Goal: Transaction & Acquisition: Purchase product/service

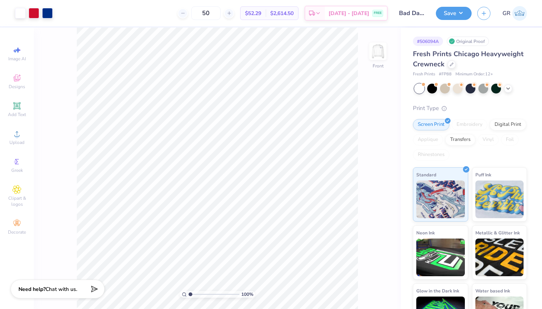
scroll to position [20, 0]
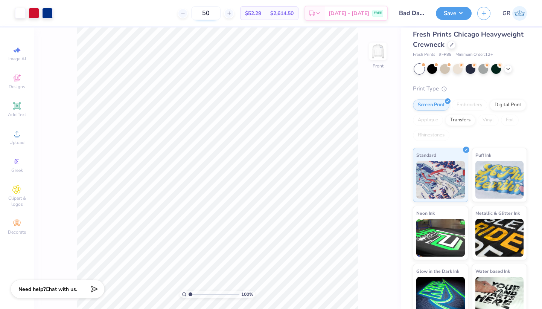
click at [221, 12] on input "50" at bounding box center [205, 13] width 29 height 14
type input "5"
type input "1"
click at [451, 45] on icon at bounding box center [452, 44] width 4 height 4
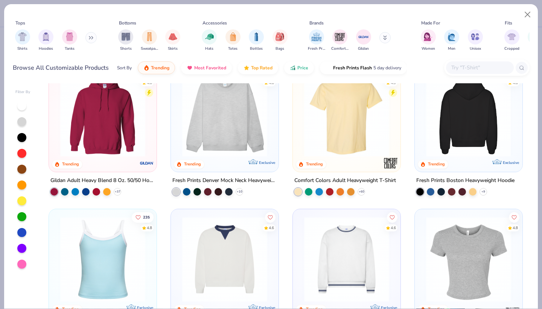
scroll to position [23, 0]
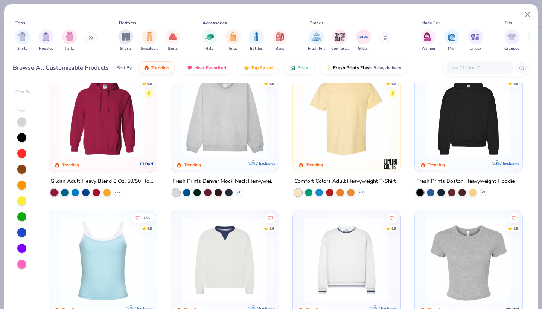
click at [456, 132] on div at bounding box center [376, 114] width 278 height 85
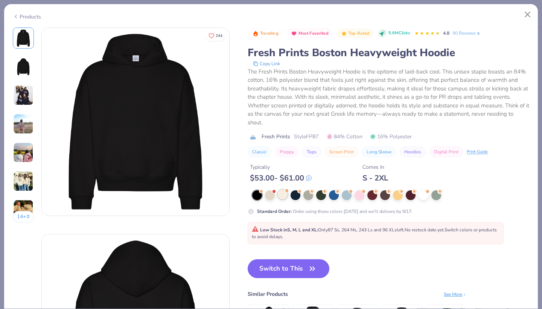
click at [284, 192] on div at bounding box center [283, 194] width 10 height 10
click at [281, 194] on div at bounding box center [283, 194] width 10 height 10
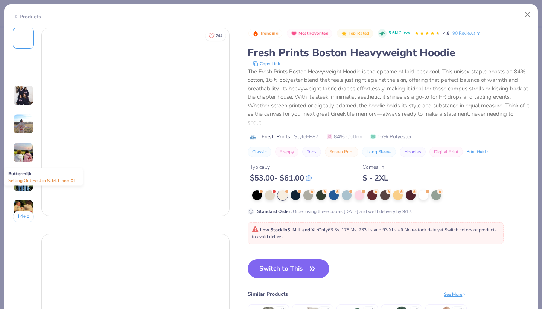
click at [282, 195] on div at bounding box center [283, 195] width 10 height 10
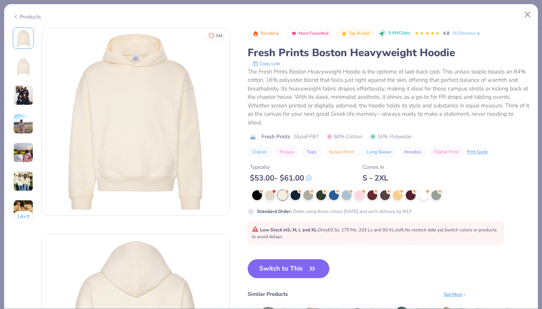
scroll to position [10, 0]
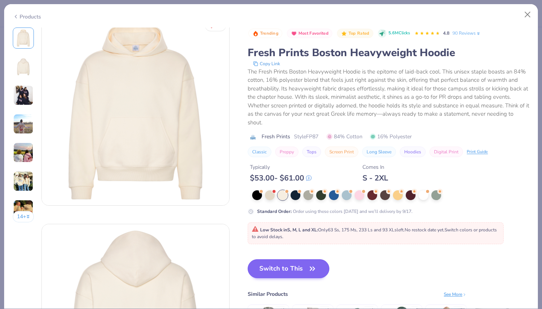
click at [276, 272] on button "Switch to This" at bounding box center [289, 268] width 82 height 19
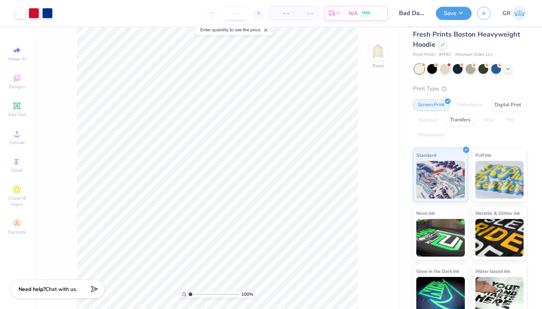
click at [235, 14] on input "number" at bounding box center [235, 13] width 29 height 14
type input "50"
click at [155, 16] on div "50 $59.59 Per Item $2,979.50 Total Est. Delivery Sep 14 - 17 FREE" at bounding box center [223, 13] width 330 height 26
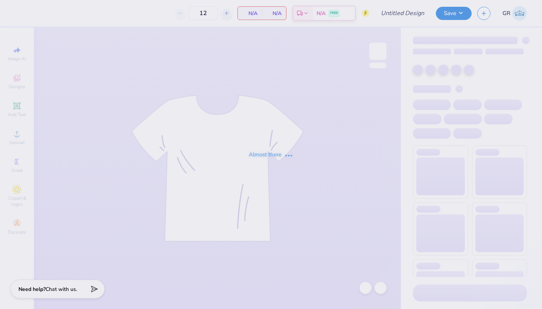
type input "Camp"
type input "100"
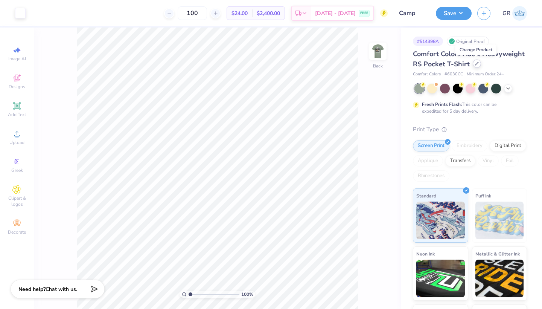
click at [479, 64] on div at bounding box center [477, 64] width 8 height 8
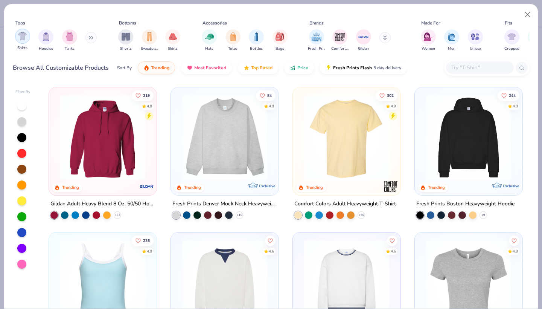
click at [28, 38] on div "filter for Shirts" at bounding box center [22, 36] width 15 height 15
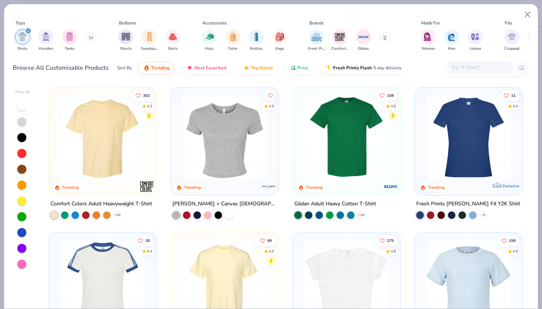
scroll to position [13, 0]
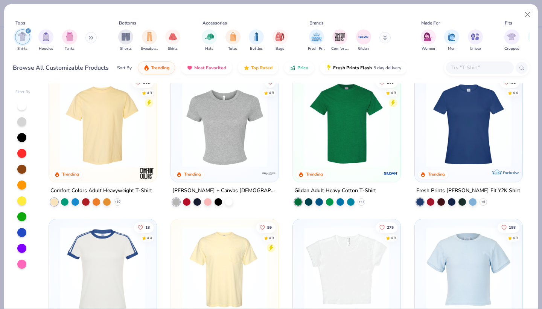
click at [339, 140] on img at bounding box center [347, 124] width 93 height 85
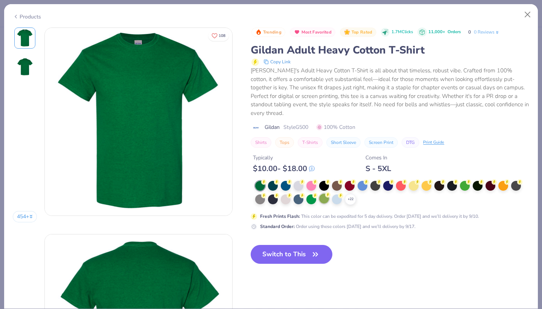
click at [323, 194] on div at bounding box center [324, 199] width 10 height 10
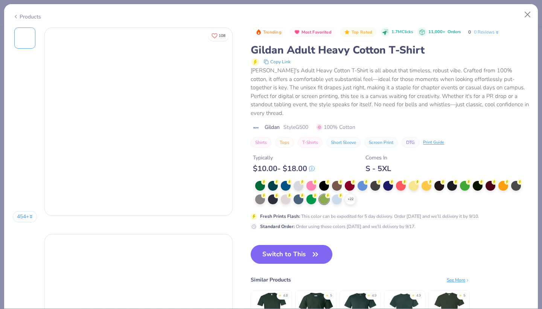
click at [324, 190] on div "+ 22" at bounding box center [392, 193] width 274 height 24
click at [261, 173] on div "$ 10.00 - $ 18.00" at bounding box center [284, 168] width 62 height 9
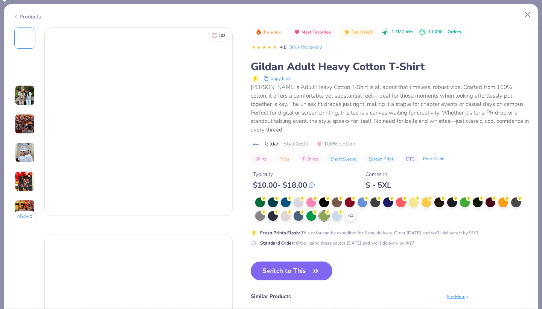
click at [311, 192] on body "Art colors 100 $24.00 Per Item $2,400.00 Total Est. Delivery Sep 14 - 17 FREE D…" at bounding box center [271, 154] width 542 height 309
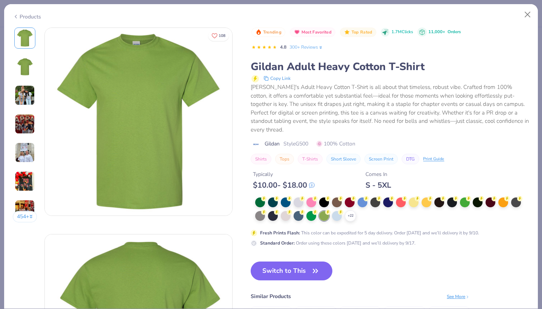
drag, startPoint x: 528, startPoint y: 15, endPoint x: 20, endPoint y: 18, distance: 508.1
click at [528, 15] on button "Close" at bounding box center [528, 15] width 14 height 14
click at [20, 18] on div "Products" at bounding box center [27, 17] width 28 height 8
click at [18, 17] on icon at bounding box center [16, 16] width 6 height 9
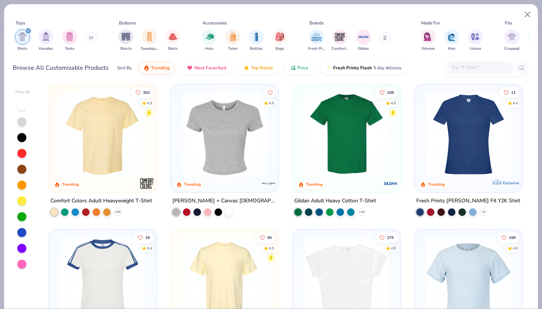
scroll to position [1, 0]
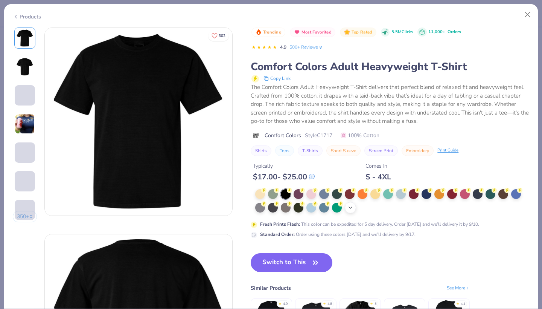
click at [351, 205] on icon at bounding box center [351, 208] width 6 height 6
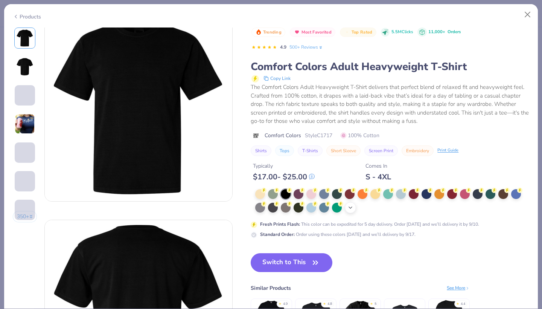
type input "Camp"
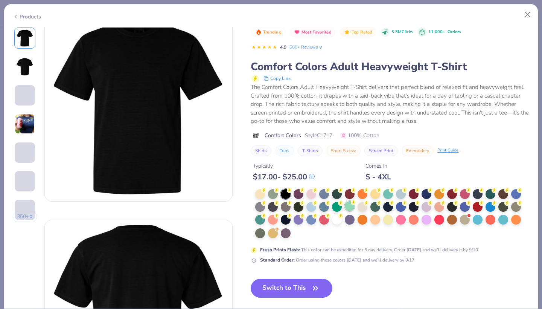
type input "100"
click at [270, 192] on div at bounding box center [273, 193] width 10 height 10
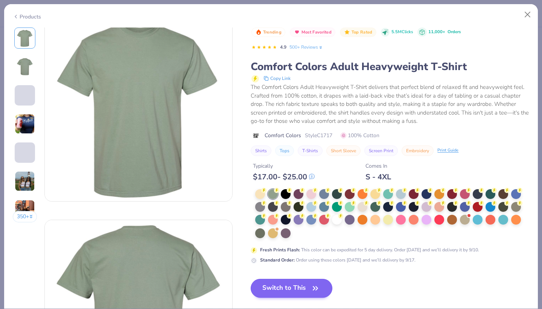
click at [283, 289] on button "Switch to This" at bounding box center [292, 288] width 82 height 19
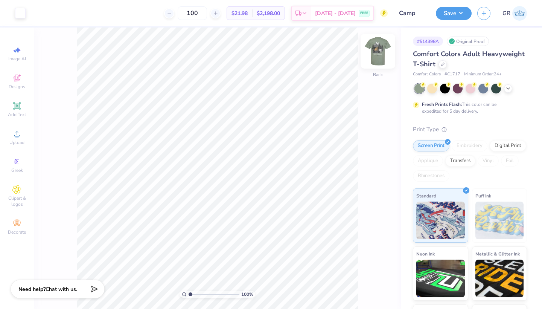
click at [383, 47] on img at bounding box center [378, 51] width 30 height 30
click at [46, 11] on div at bounding box center [47, 12] width 11 height 11
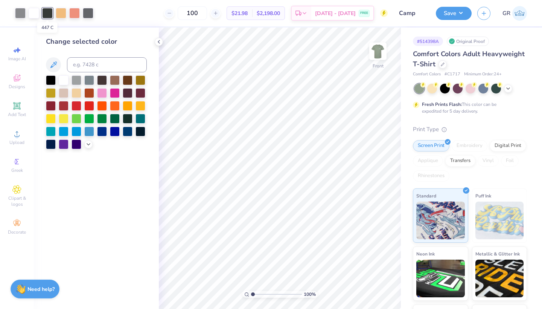
click at [46, 11] on div at bounding box center [47, 13] width 11 height 11
click at [159, 42] on icon at bounding box center [159, 42] width 6 height 6
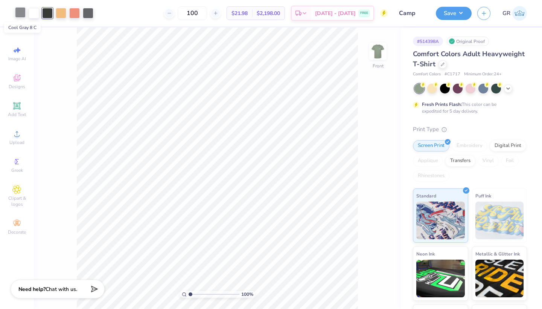
click at [22, 16] on div at bounding box center [20, 12] width 11 height 11
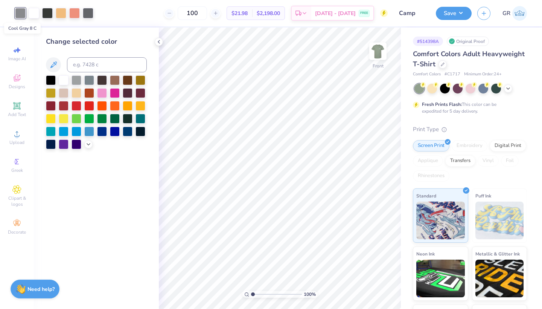
click at [20, 14] on div at bounding box center [20, 13] width 11 height 11
click at [30, 12] on div at bounding box center [34, 12] width 11 height 11
click at [88, 69] on input at bounding box center [107, 64] width 80 height 15
type input "cool grey ac"
drag, startPoint x: 104, startPoint y: 62, endPoint x: 45, endPoint y: 62, distance: 58.8
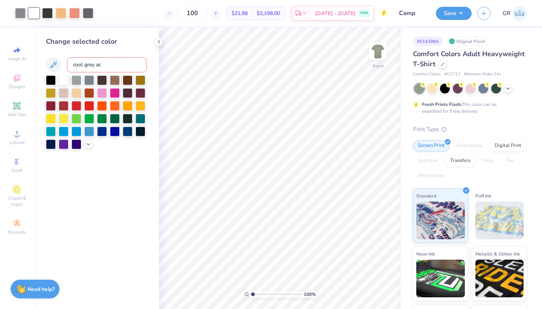
click at [45, 62] on div "Change selected color cool grey ac" at bounding box center [96, 167] width 125 height 281
click at [89, 66] on input "8c" at bounding box center [107, 64] width 80 height 15
click at [52, 66] on icon at bounding box center [53, 64] width 6 height 6
click at [17, 14] on div at bounding box center [20, 12] width 11 height 11
click at [35, 16] on div at bounding box center [34, 12] width 11 height 11
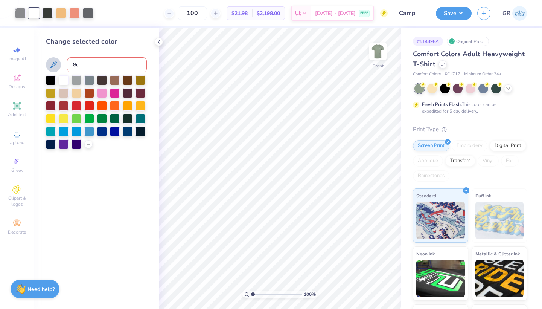
click at [98, 68] on input "8c" at bounding box center [107, 64] width 80 height 15
type input "8"
click at [75, 81] on div at bounding box center [77, 80] width 10 height 10
click at [65, 82] on div at bounding box center [64, 80] width 10 height 10
click at [65, 83] on div at bounding box center [64, 80] width 10 height 10
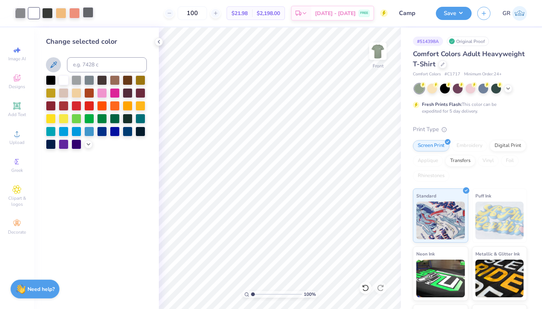
click at [87, 13] on div at bounding box center [88, 12] width 11 height 11
click at [65, 83] on div at bounding box center [64, 80] width 10 height 10
click at [161, 41] on icon at bounding box center [159, 42] width 6 height 6
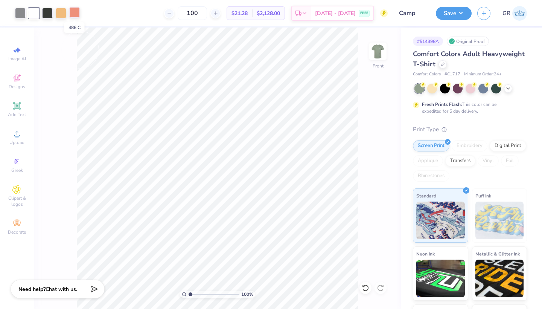
click at [73, 12] on div at bounding box center [74, 12] width 11 height 11
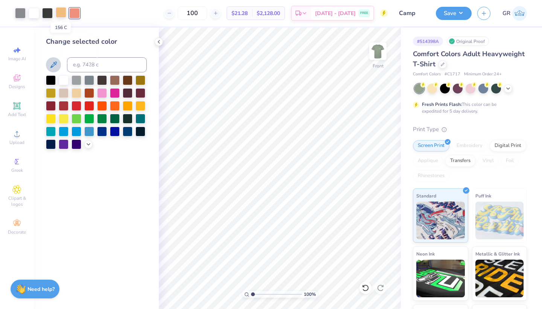
click at [61, 14] on div at bounding box center [61, 12] width 11 height 11
click at [49, 14] on div at bounding box center [47, 12] width 11 height 11
click at [35, 15] on div at bounding box center [34, 12] width 11 height 11
click at [23, 14] on div at bounding box center [20, 12] width 11 height 11
click at [33, 15] on div at bounding box center [34, 12] width 11 height 11
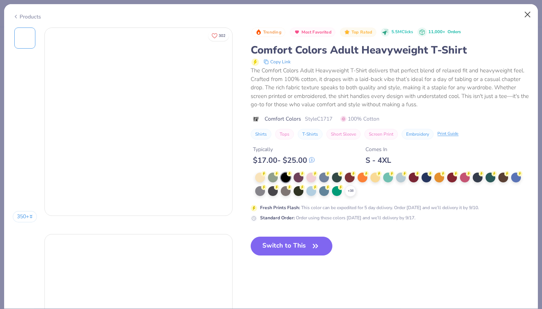
click at [273, 176] on div at bounding box center [273, 178] width 10 height 10
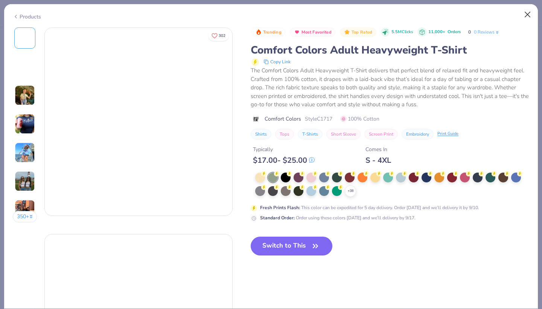
click at [526, 13] on button "Close" at bounding box center [528, 15] width 14 height 14
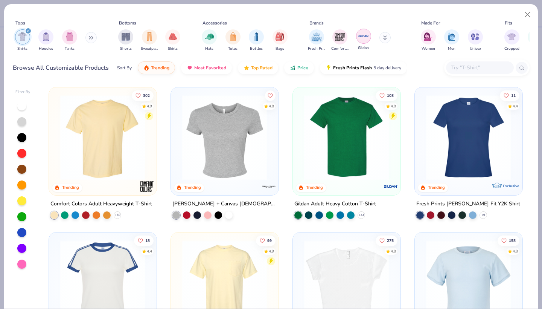
click at [362, 40] on img "filter for Gildan" at bounding box center [363, 36] width 11 height 11
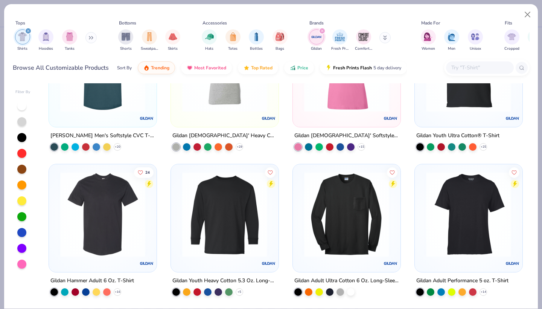
scroll to position [503, 0]
click at [27, 31] on icon "filter for Shirts" at bounding box center [28, 30] width 3 height 3
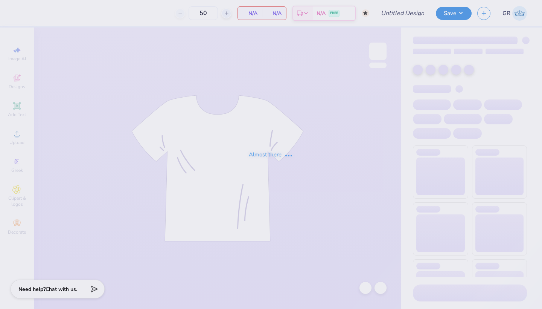
type input "Bad Dancing Saves Lives"
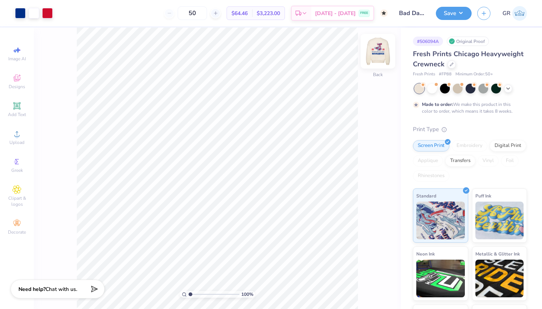
click at [373, 55] on img at bounding box center [378, 51] width 30 height 30
click at [374, 55] on img at bounding box center [378, 51] width 30 height 30
click at [432, 87] on div at bounding box center [433, 88] width 10 height 10
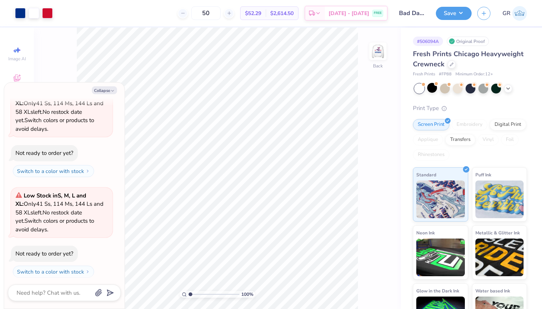
scroll to position [151, 0]
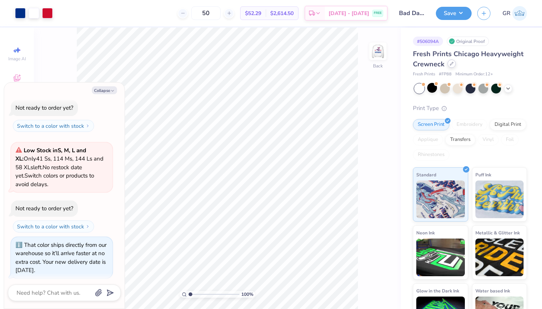
click at [452, 64] on icon at bounding box center [451, 63] width 3 height 3
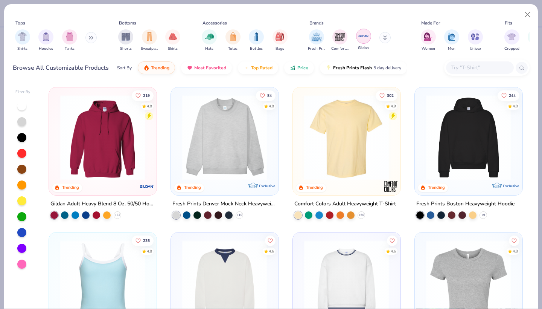
click at [361, 37] on img "filter for Gildan" at bounding box center [363, 36] width 11 height 11
type textarea "x"
